Goal: Transaction & Acquisition: Purchase product/service

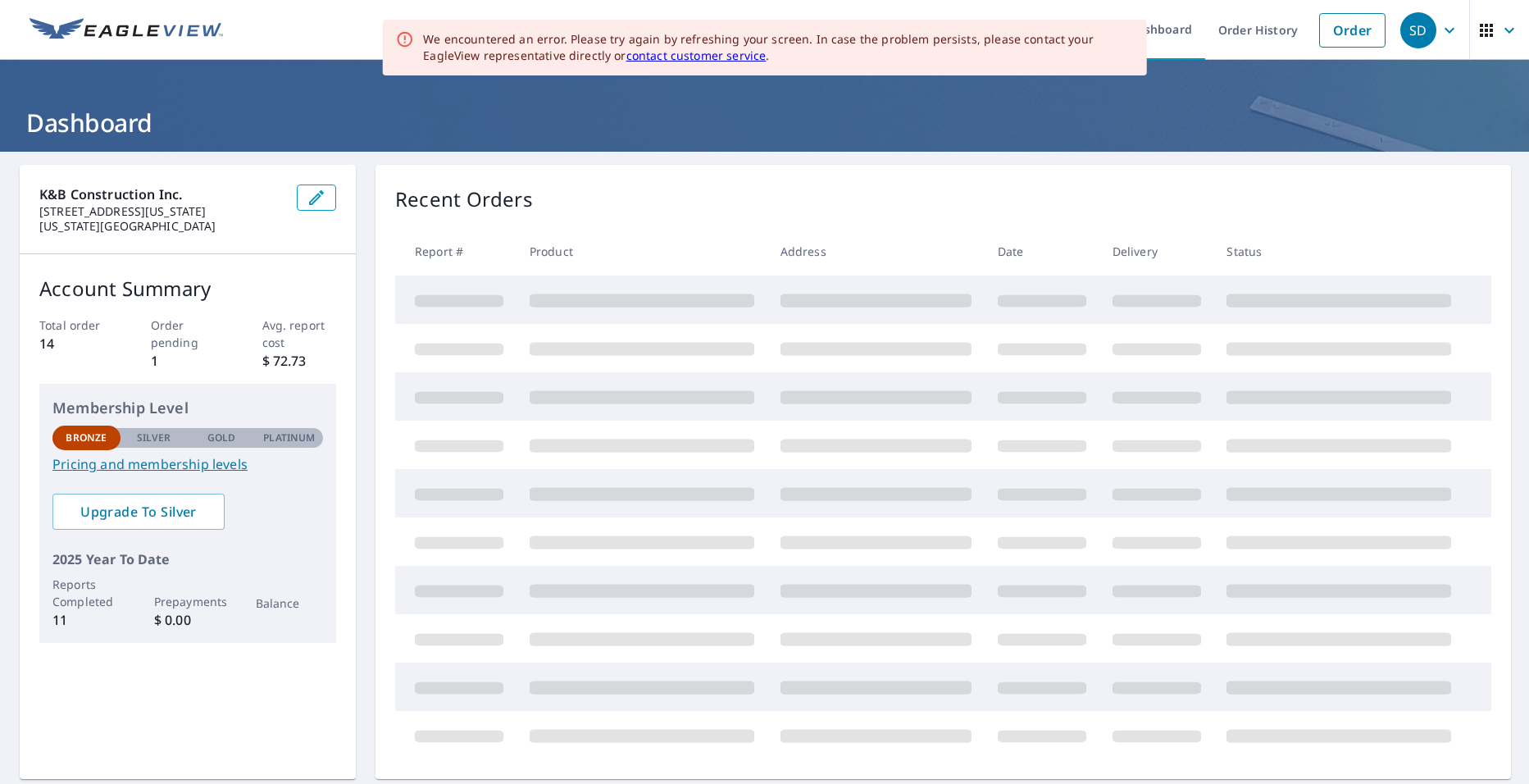
drag, startPoint x: 798, startPoint y: 116, endPoint x: 816, endPoint y: 116, distance: 18.0
click at [802, 116] on h1 "Dashboard" at bounding box center [764, 123] width 1490 height 34
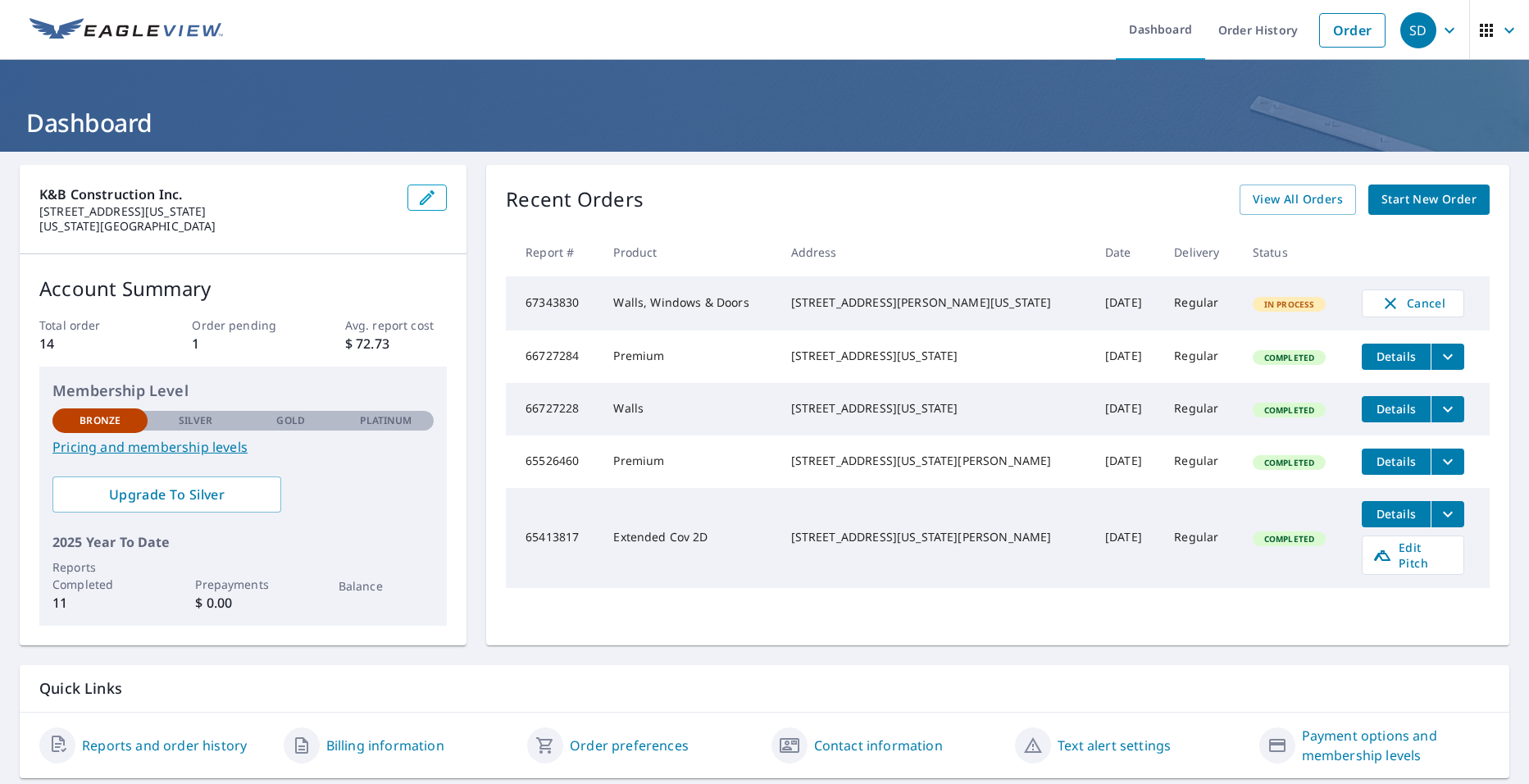
click at [1399, 192] on span "Start New Order" at bounding box center [1428, 199] width 95 height 21
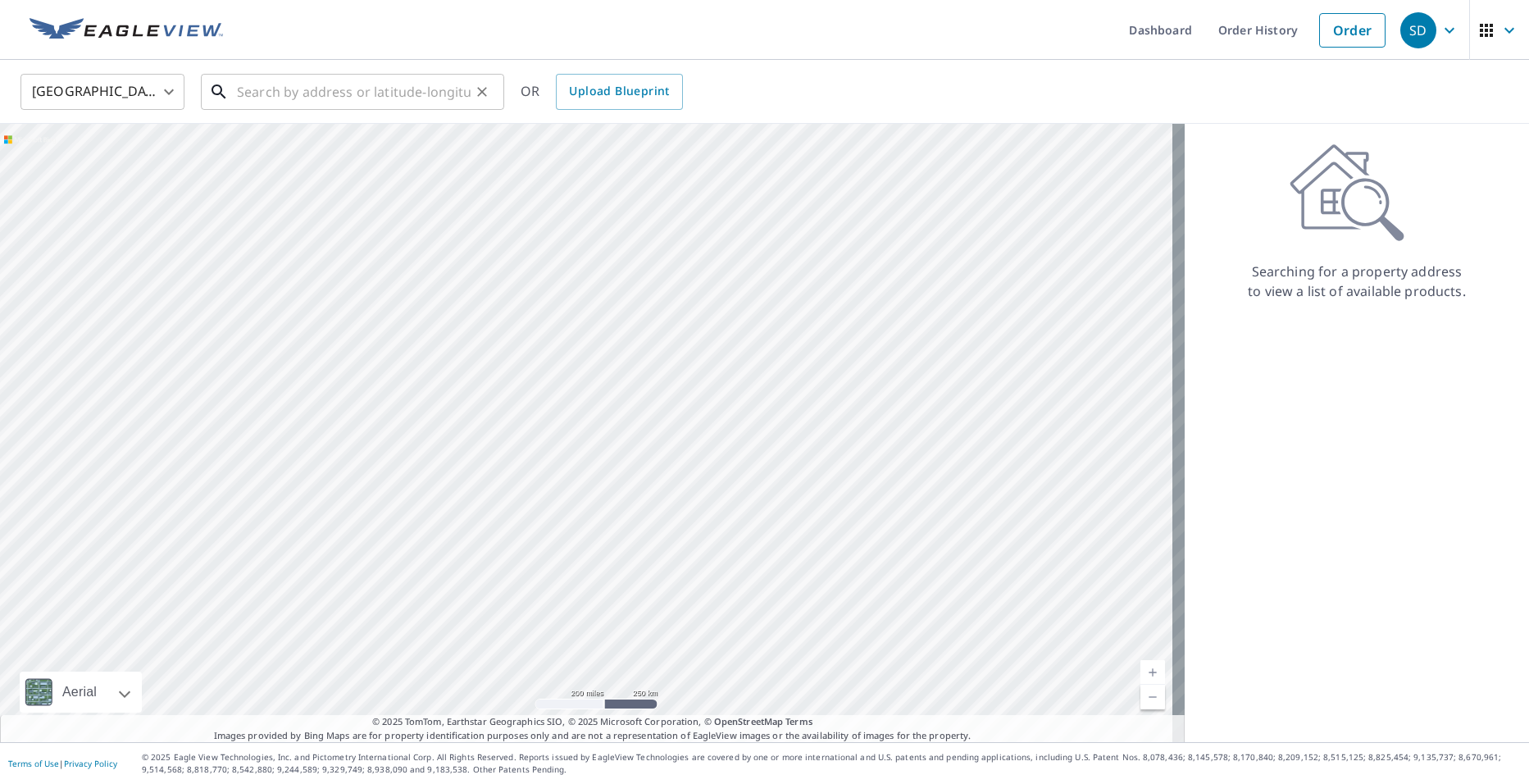
click at [248, 91] on input "text" at bounding box center [354, 92] width 233 height 46
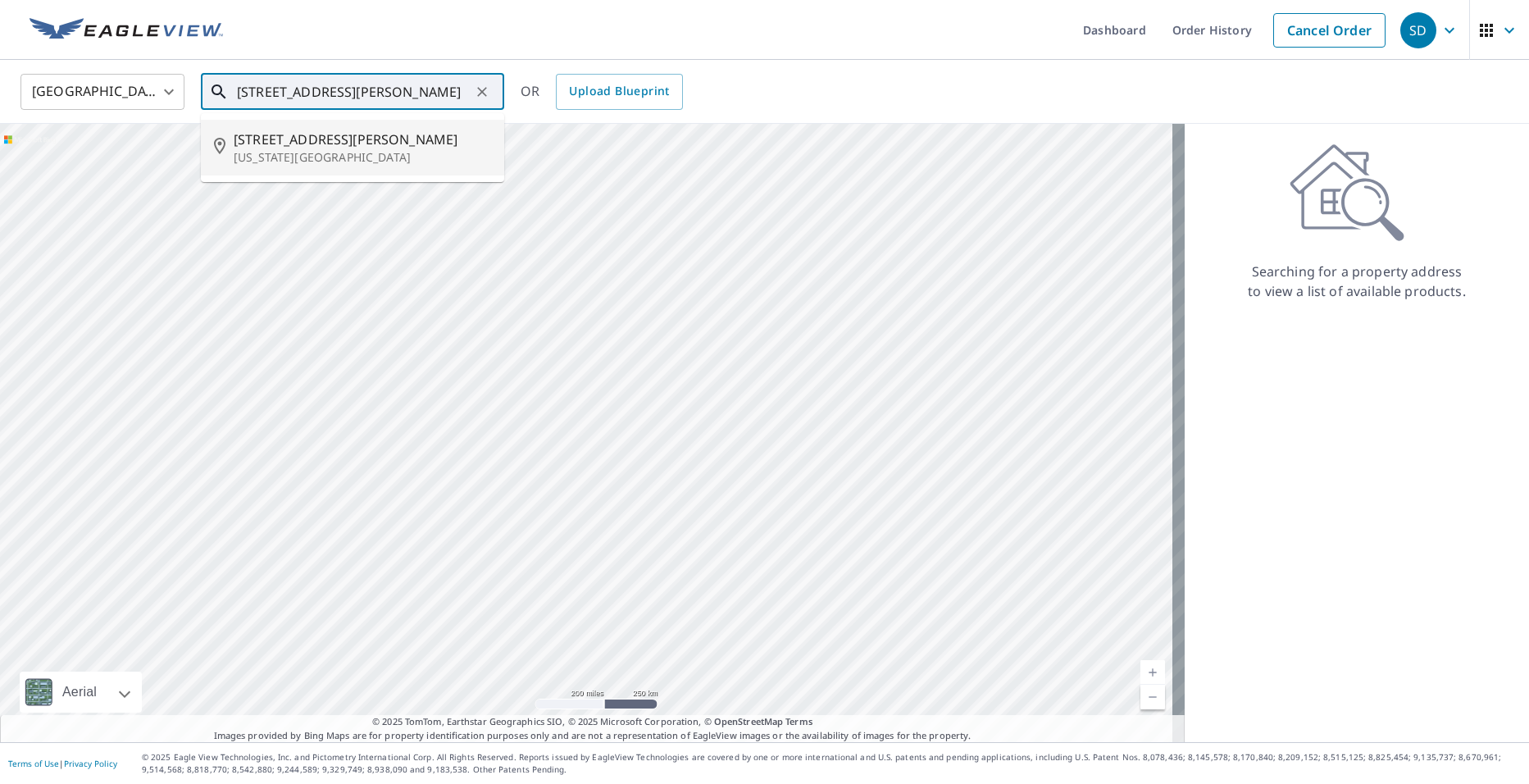
click at [395, 141] on span "[STREET_ADDRESS][PERSON_NAME]" at bounding box center [362, 139] width 257 height 20
type input "[STREET_ADDRESS][PERSON_NAME][US_STATE]"
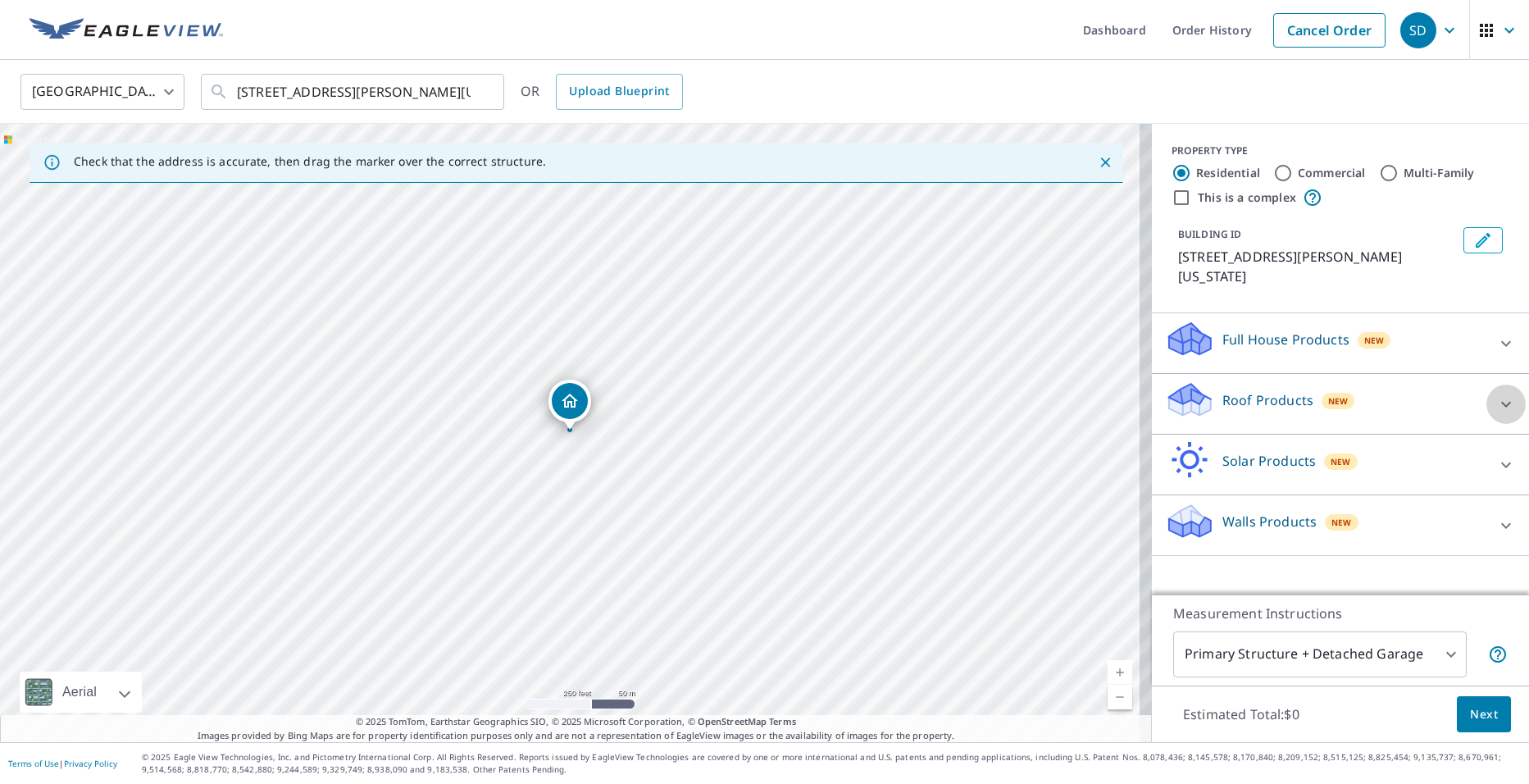
click at [1487, 398] on div at bounding box center [1506, 403] width 39 height 39
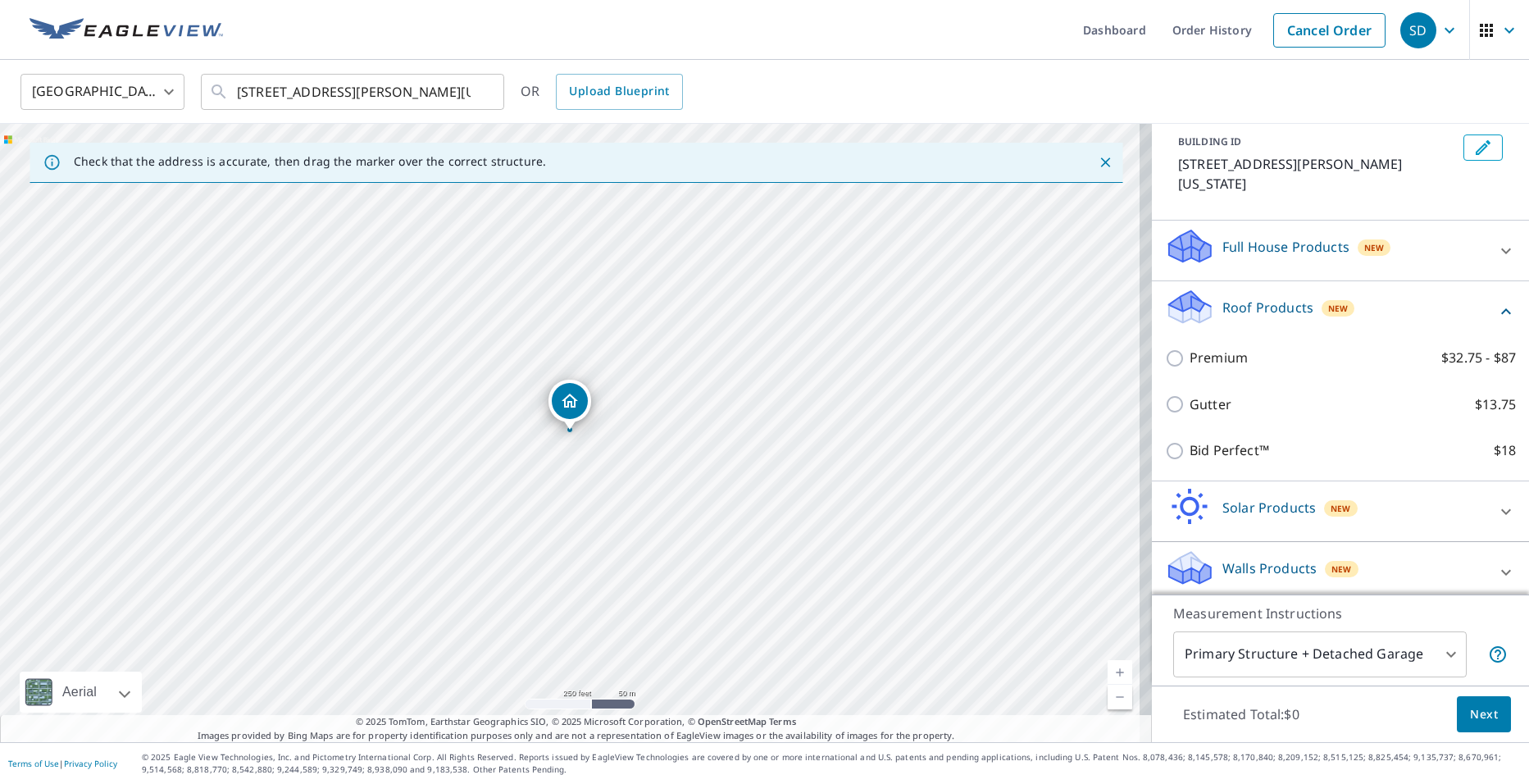
scroll to position [101, 0]
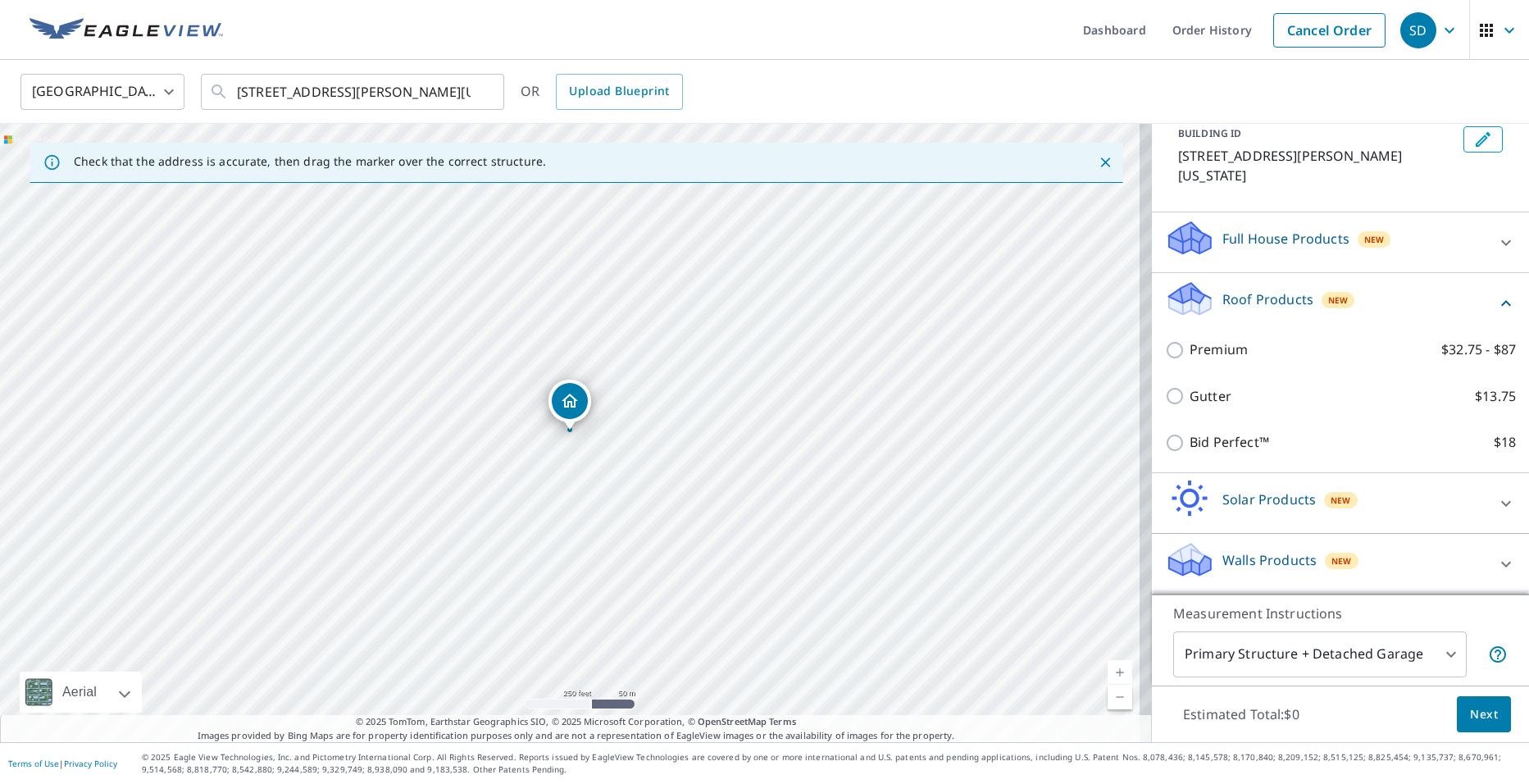
click at [1463, 200] on div "PROPERTY TYPE Residential Commercial Multi-Family This is a complex BUILDING ID…" at bounding box center [1341, 118] width 377 height 189
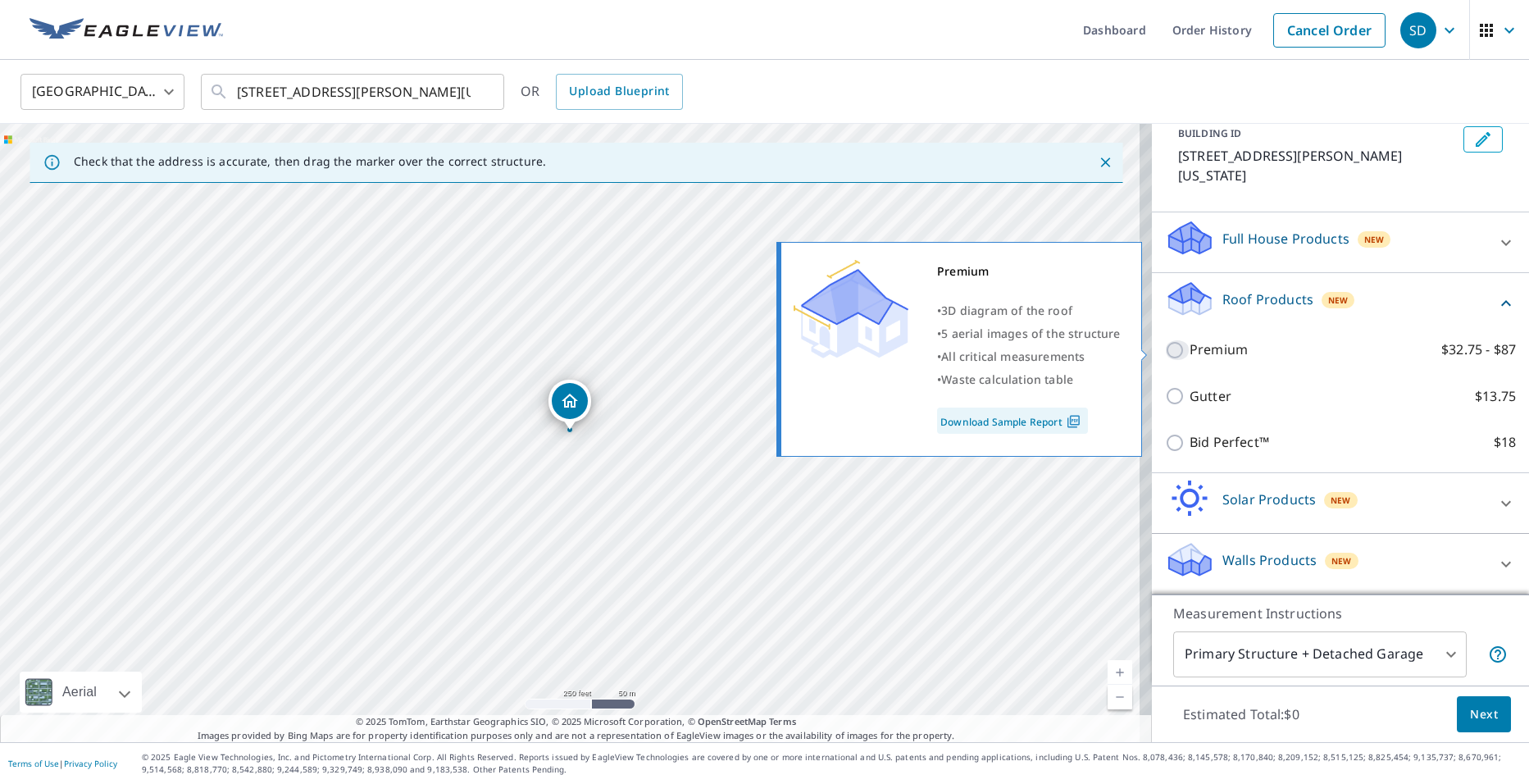
click at [1169, 349] on input "Premium $32.75 - $87" at bounding box center [1177, 350] width 25 height 20
checkbox input "true"
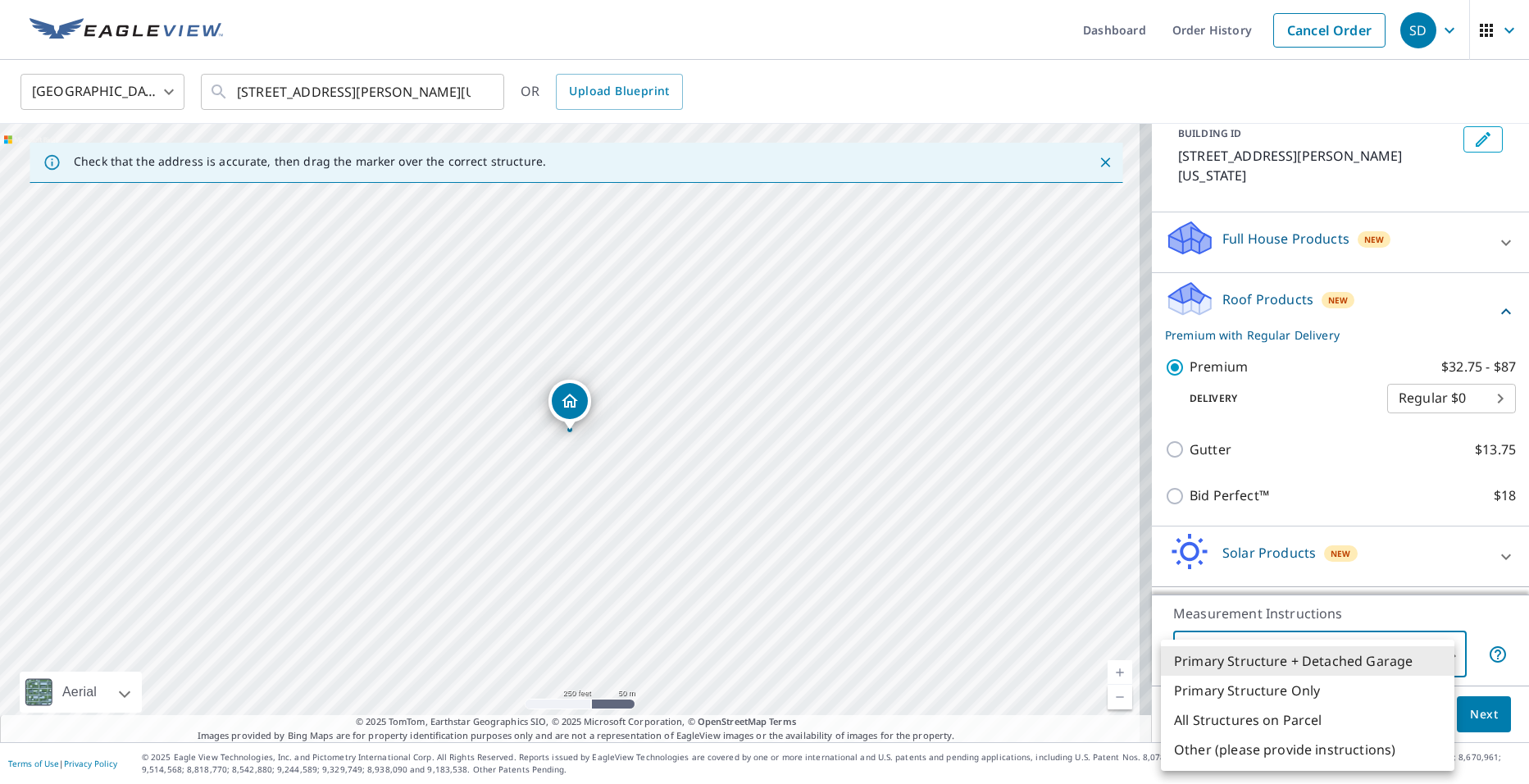
click at [1423, 648] on body "SD SD Dashboard Order History Cancel Order SD [GEOGRAPHIC_DATA] US ​ [STREET_AD…" at bounding box center [764, 392] width 1529 height 784
click at [1294, 688] on li "Primary Structure Only" at bounding box center [1308, 690] width 294 height 30
type input "2"
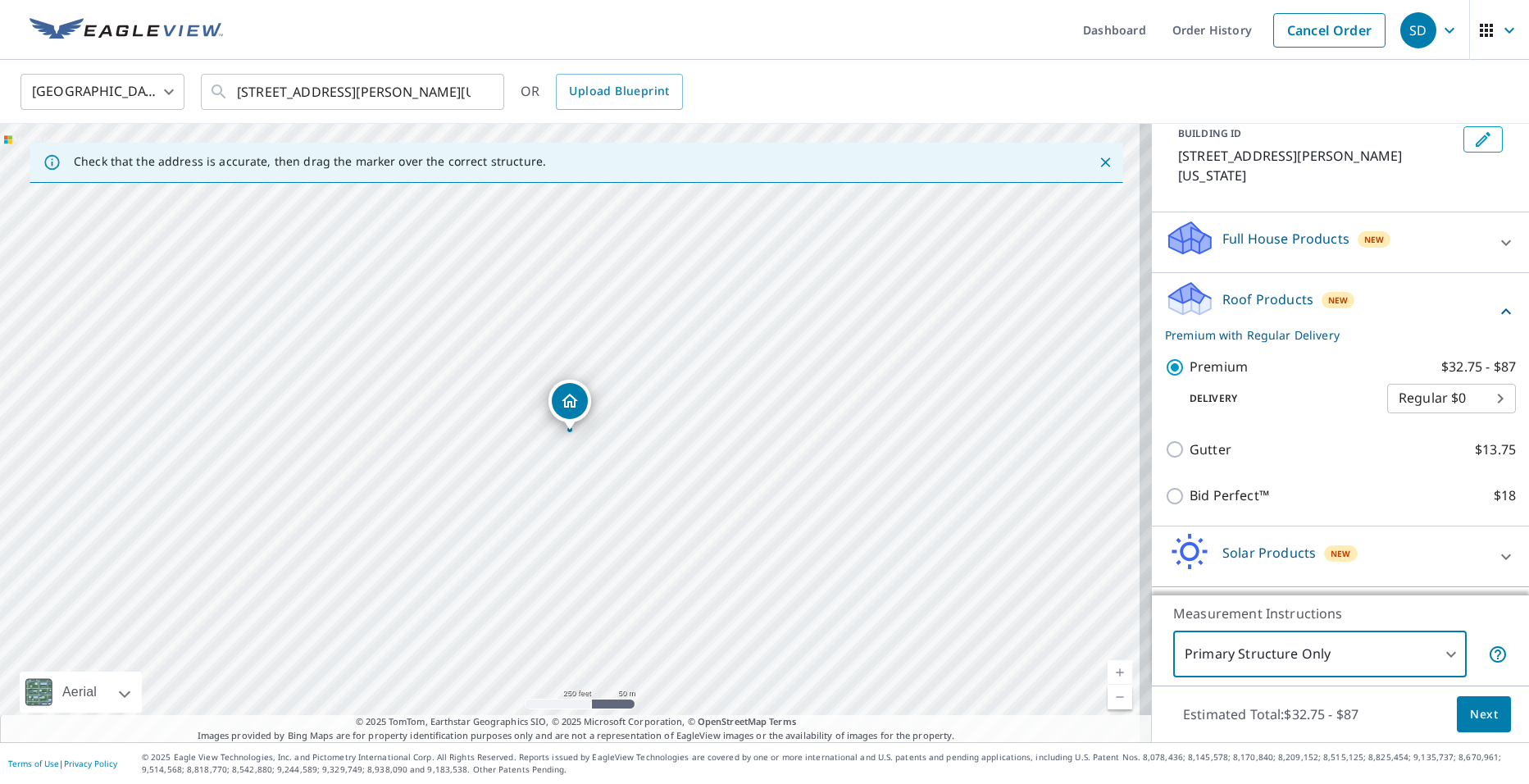
click at [1473, 717] on span "Next" at bounding box center [1484, 714] width 28 height 21
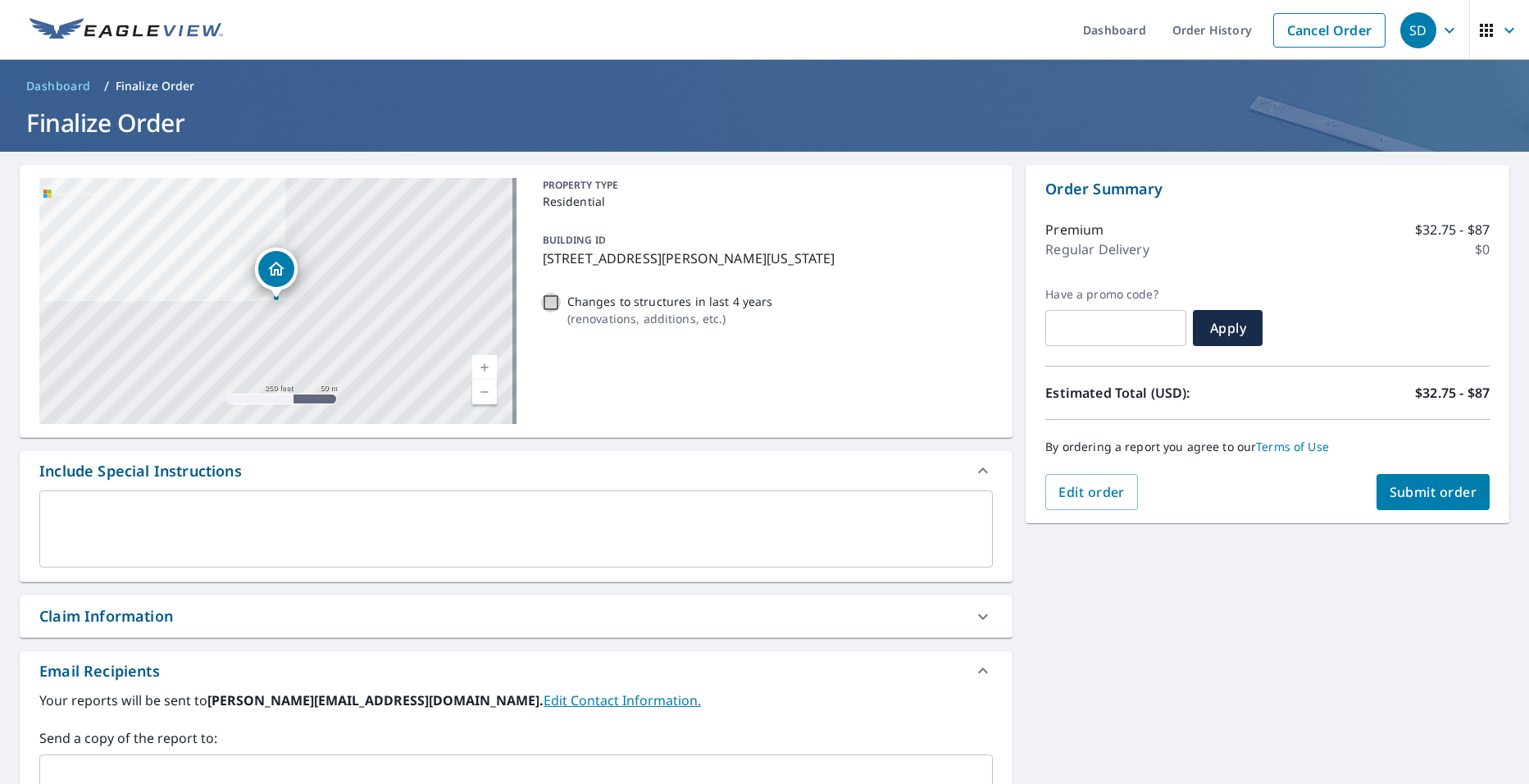
click at [547, 303] on input "Changes to structures in last 4 years ( renovations, additions, etc. )" at bounding box center [551, 303] width 20 height 20
checkbox input "true"
click at [1423, 497] on span "Submit order" at bounding box center [1434, 492] width 88 height 18
